Goal: Complete application form

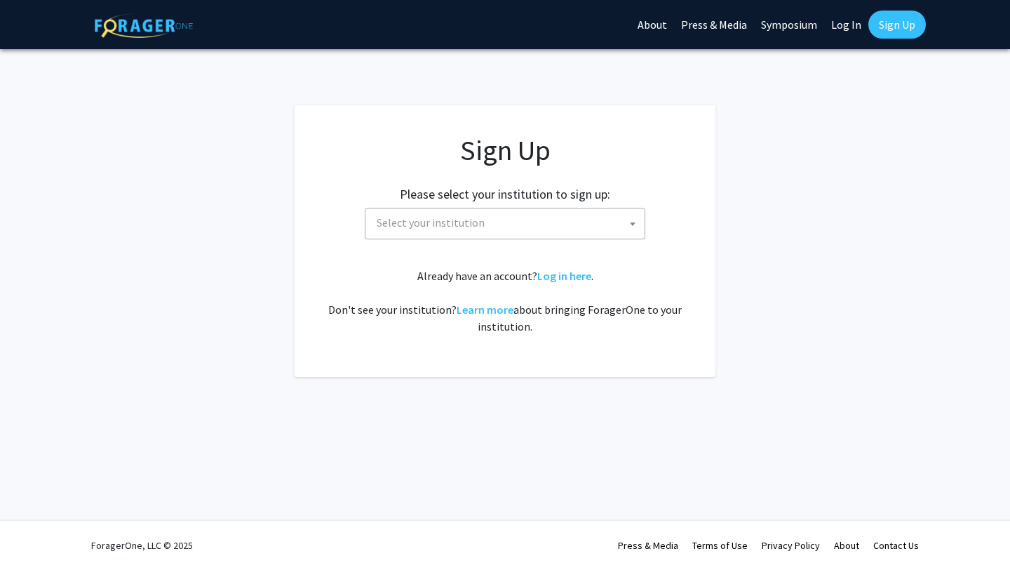
click at [518, 230] on span "Select your institution" at bounding box center [508, 222] width 274 height 29
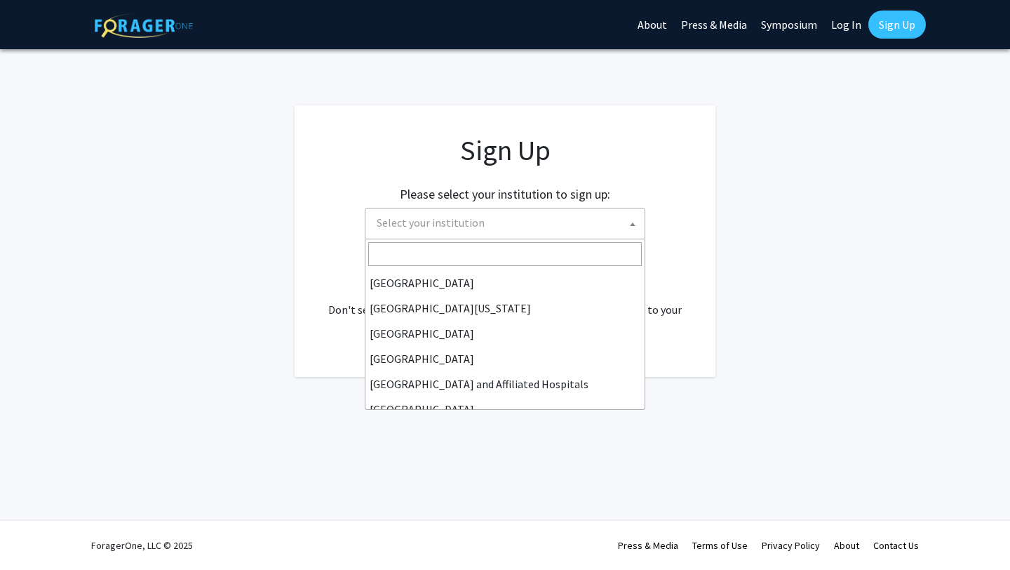
scroll to position [174, 0]
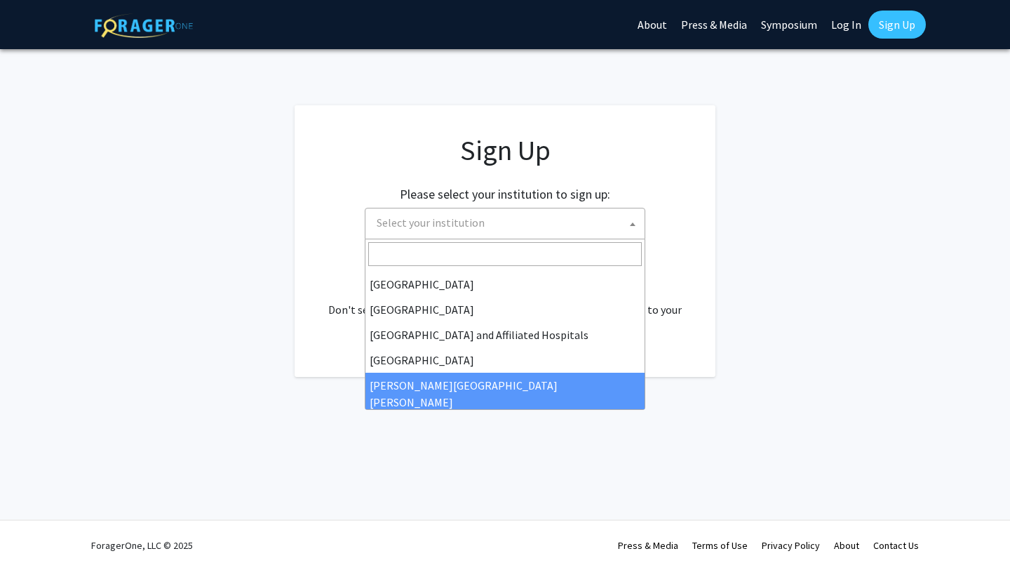
select select "1"
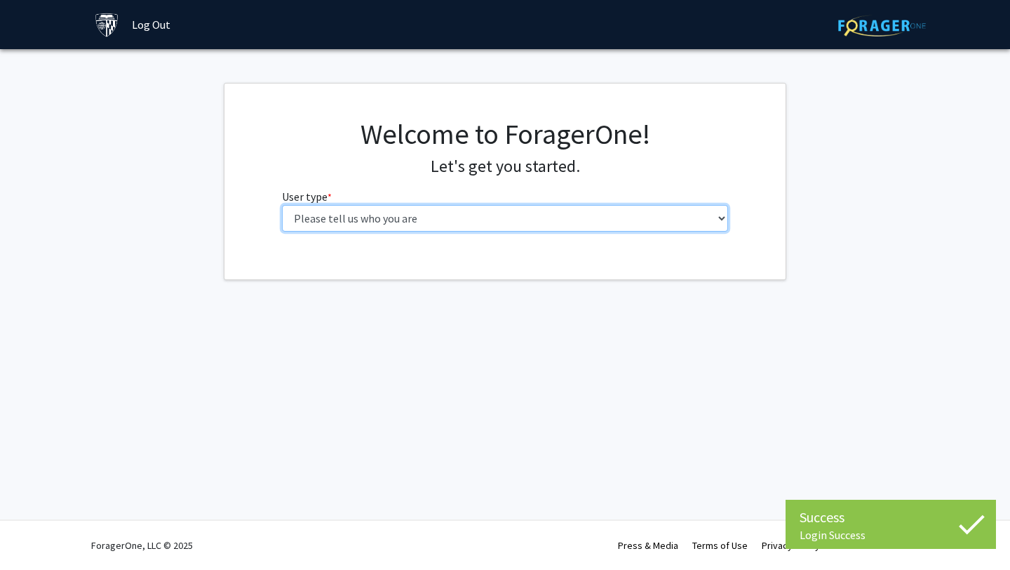
click at [507, 229] on select "Please tell us who you are Undergraduate Student Master's Student Doctoral Cand…" at bounding box center [505, 218] width 447 height 27
select select "2: masters"
click at [282, 205] on select "Please tell us who you are Undergraduate Student Master's Student Doctoral Cand…" at bounding box center [505, 218] width 447 height 27
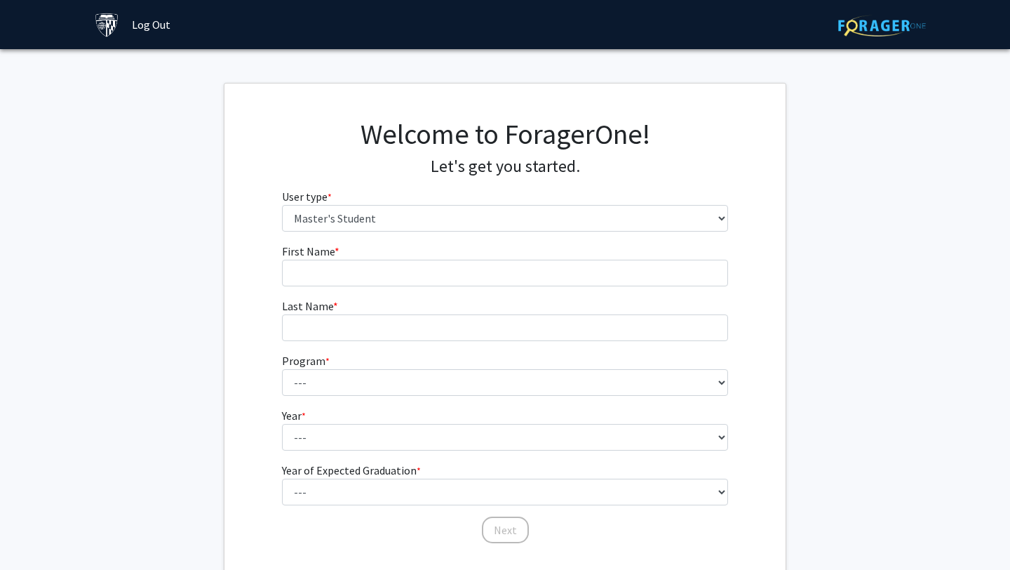
click at [468, 254] on fg-input "First Name * required" at bounding box center [505, 264] width 447 height 43
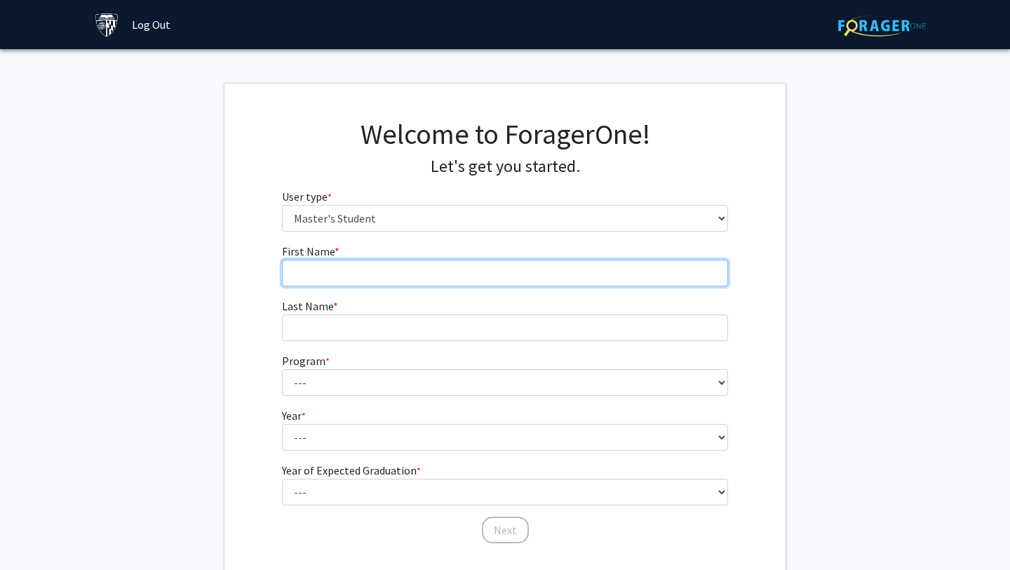
click at [464, 264] on input "First Name * required" at bounding box center [505, 273] width 447 height 27
type input "[PERSON_NAME]"
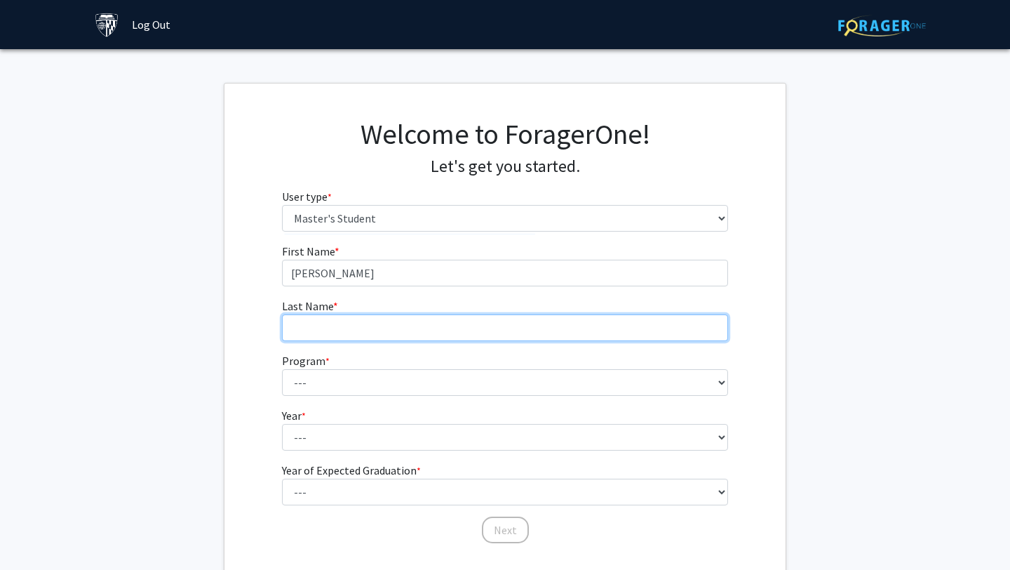
type input "[PERSON_NAME]"
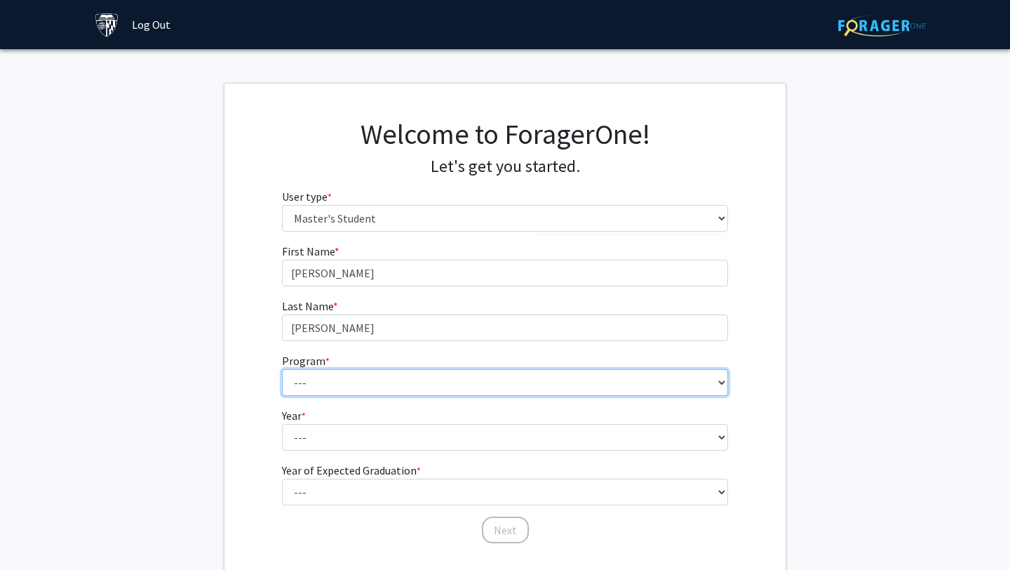
click at [365, 379] on select "--- Anatomy Education Applied and Computational Mathematics Applied Biomedical …" at bounding box center [505, 382] width 447 height 27
select select "100: 85"
click at [282, 369] on select "--- Anatomy Education Applied and Computational Mathematics Applied Biomedical …" at bounding box center [505, 382] width 447 height 27
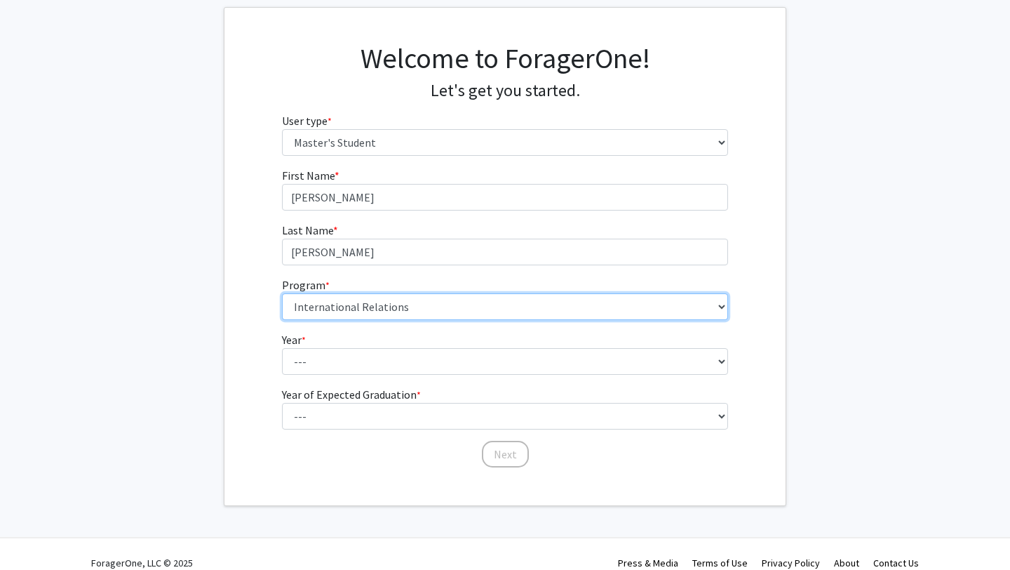
scroll to position [84, 0]
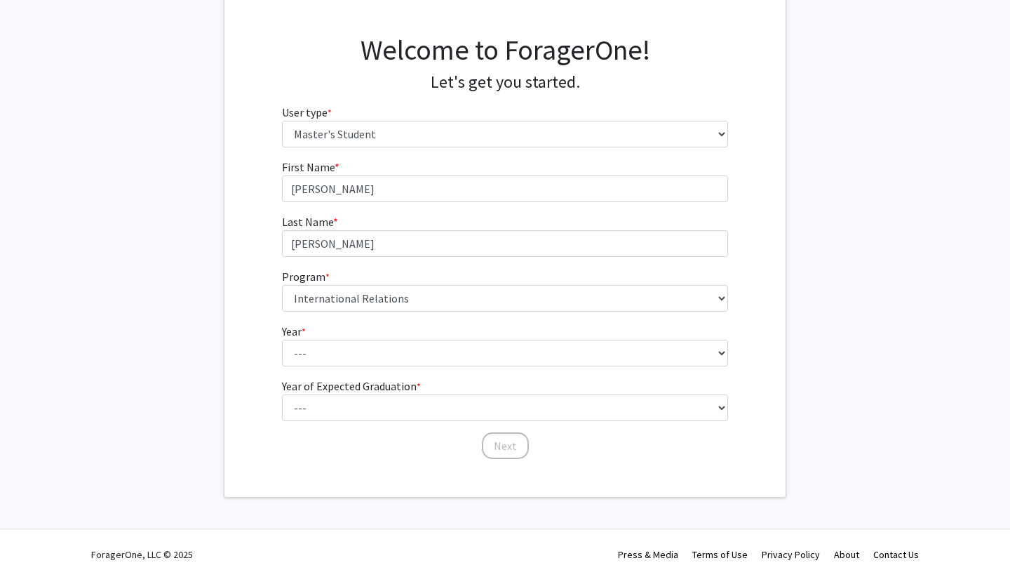
click at [377, 368] on form "First Name * required [PERSON_NAME] Last Name * required [PERSON_NAME] Program …" at bounding box center [505, 303] width 447 height 288
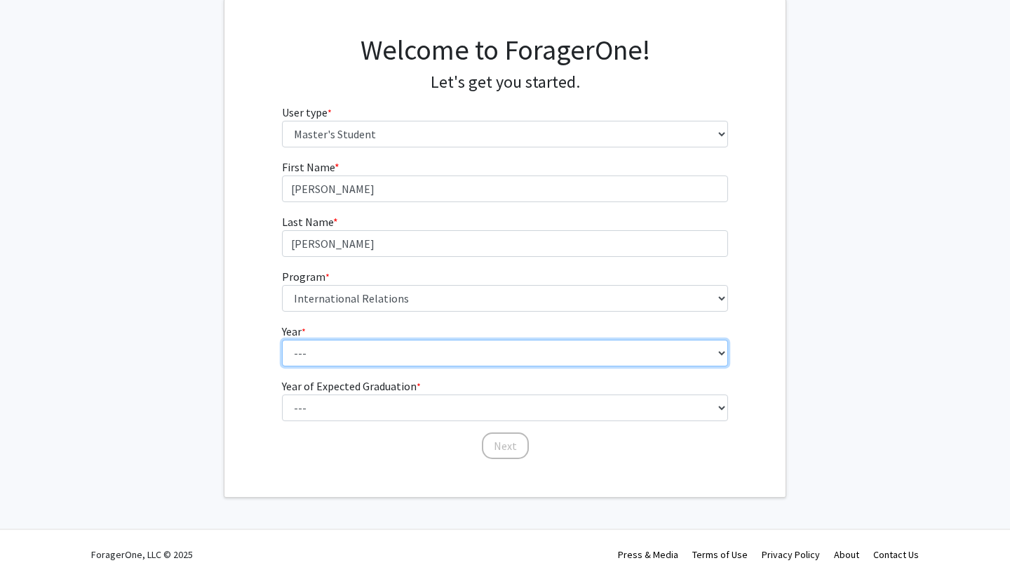
click at [372, 358] on select "--- First Year Second Year" at bounding box center [505, 353] width 447 height 27
select select "1: first_year"
click at [282, 340] on select "--- First Year Second Year" at bounding box center [505, 353] width 447 height 27
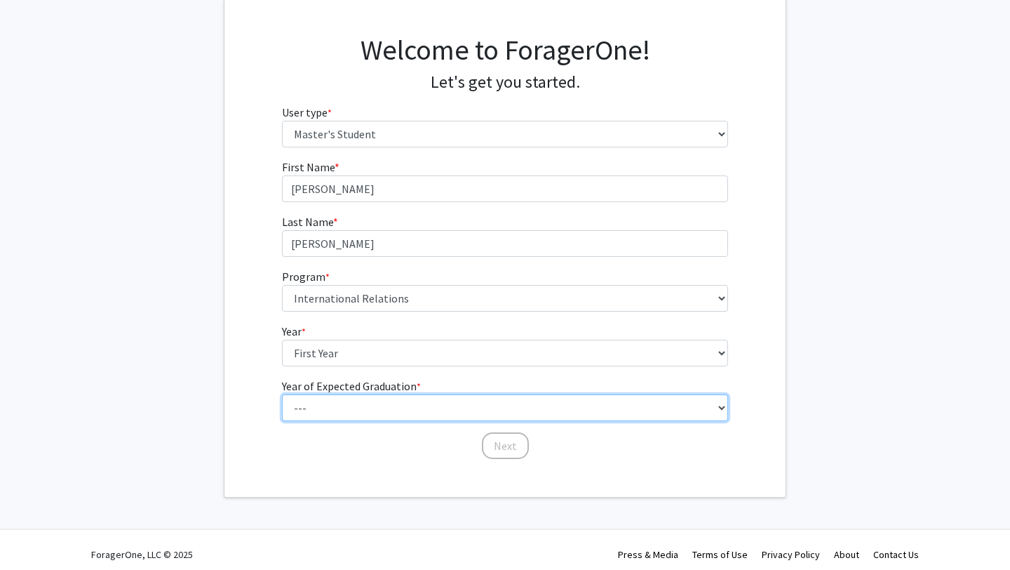
click at [363, 411] on select "--- 2025 2026 2027 2028 2029 2030 2031 2032 2033 2034" at bounding box center [505, 407] width 447 height 27
select select "3: 2027"
click at [282, 394] on select "--- 2025 2026 2027 2028 2029 2030 2031 2032 2033 2034" at bounding box center [505, 407] width 447 height 27
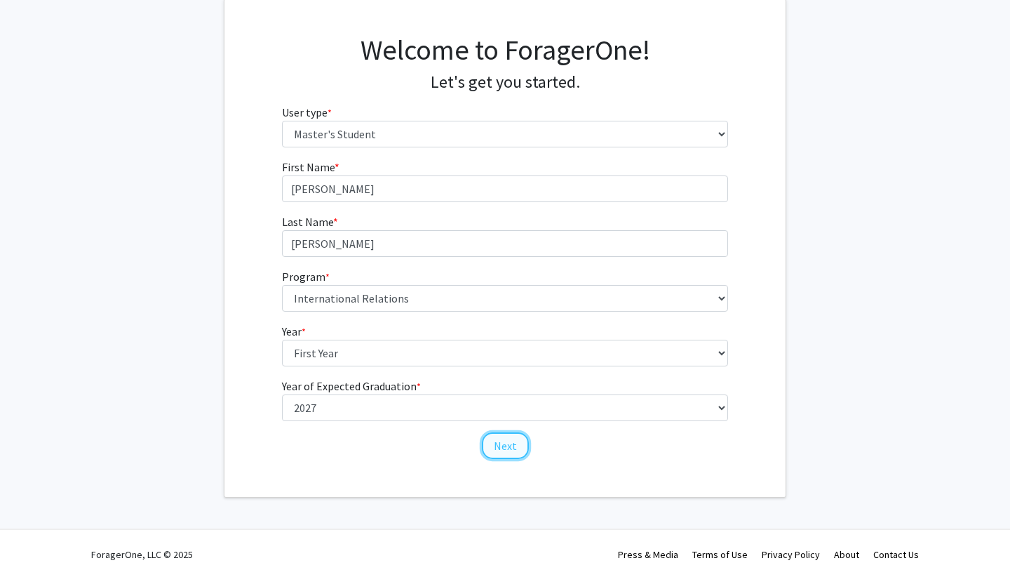
click at [506, 457] on button "Next" at bounding box center [505, 445] width 47 height 27
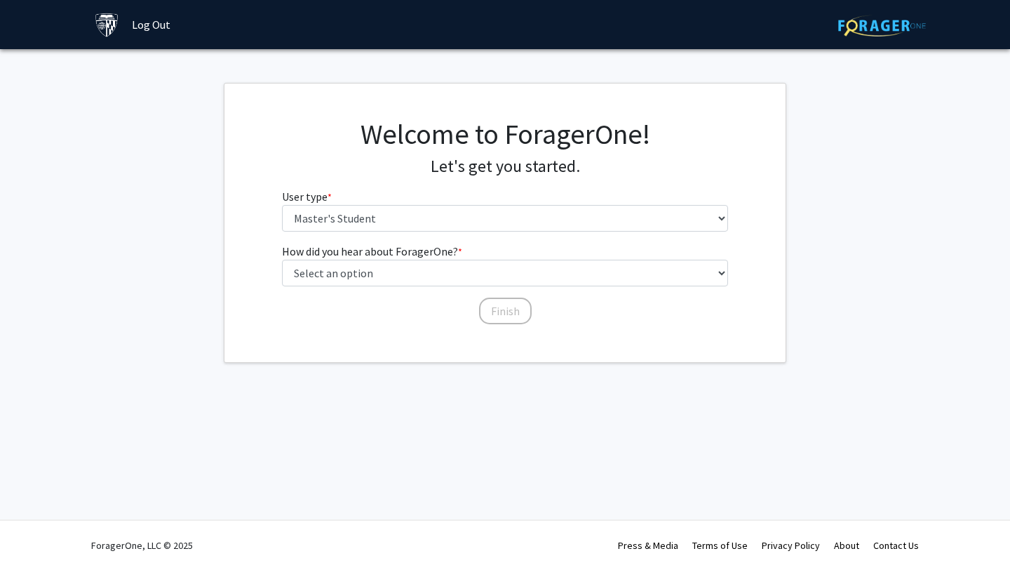
scroll to position [0, 0]
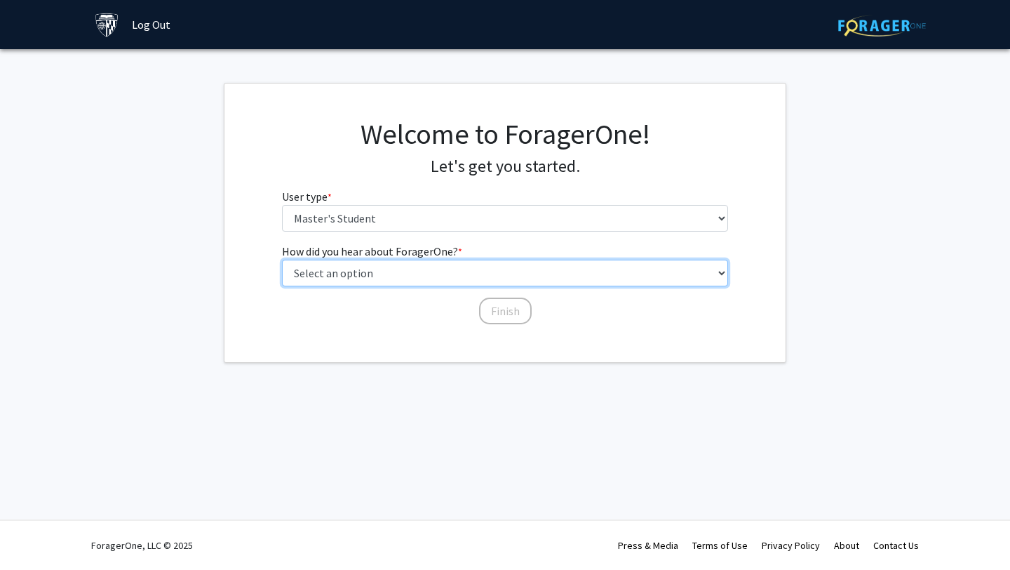
click at [422, 281] on select "Select an option Peer/student recommendation Faculty/staff recommendation Unive…" at bounding box center [505, 273] width 447 height 27
click at [282, 260] on select "Select an option Peer/student recommendation Faculty/staff recommendation Unive…" at bounding box center [505, 273] width 447 height 27
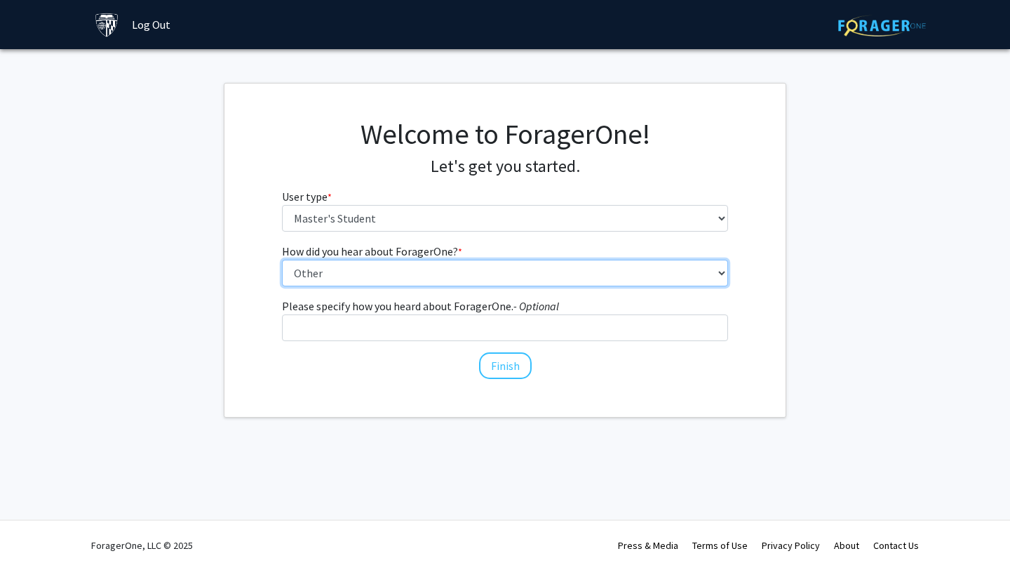
click at [428, 277] on select "Select an option Peer/student recommendation Faculty/staff recommendation Unive…" at bounding box center [505, 273] width 447 height 27
select select "3: university_website"
click at [282, 260] on select "Select an option Peer/student recommendation Faculty/staff recommendation Unive…" at bounding box center [505, 273] width 447 height 27
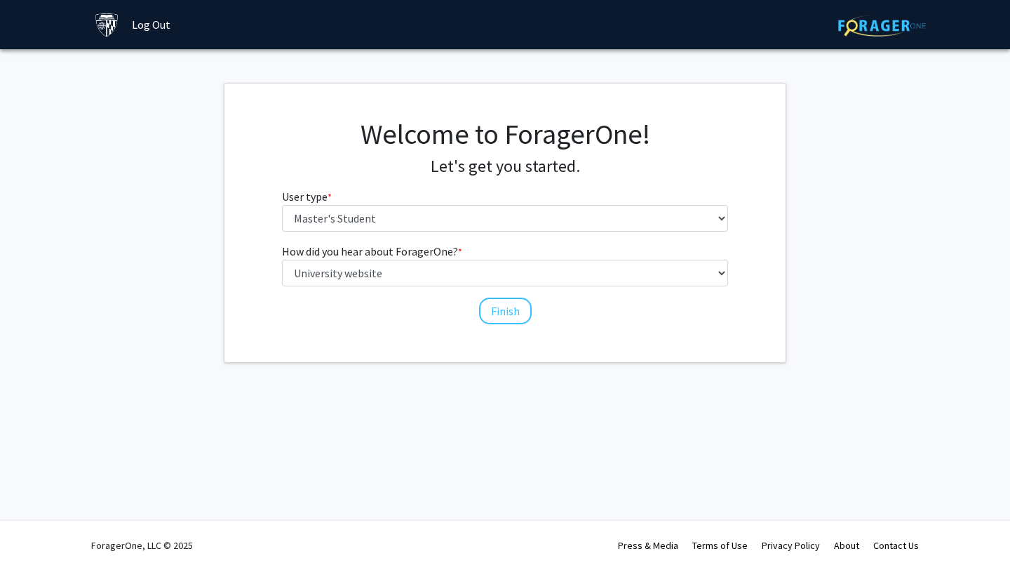
click at [478, 315] on div "How did you hear about ForagerOne? * required Select an option Peer/student rec…" at bounding box center [505, 284] width 468 height 83
click at [488, 315] on button "Finish" at bounding box center [505, 310] width 53 height 27
